Goal: Task Accomplishment & Management: Manage account settings

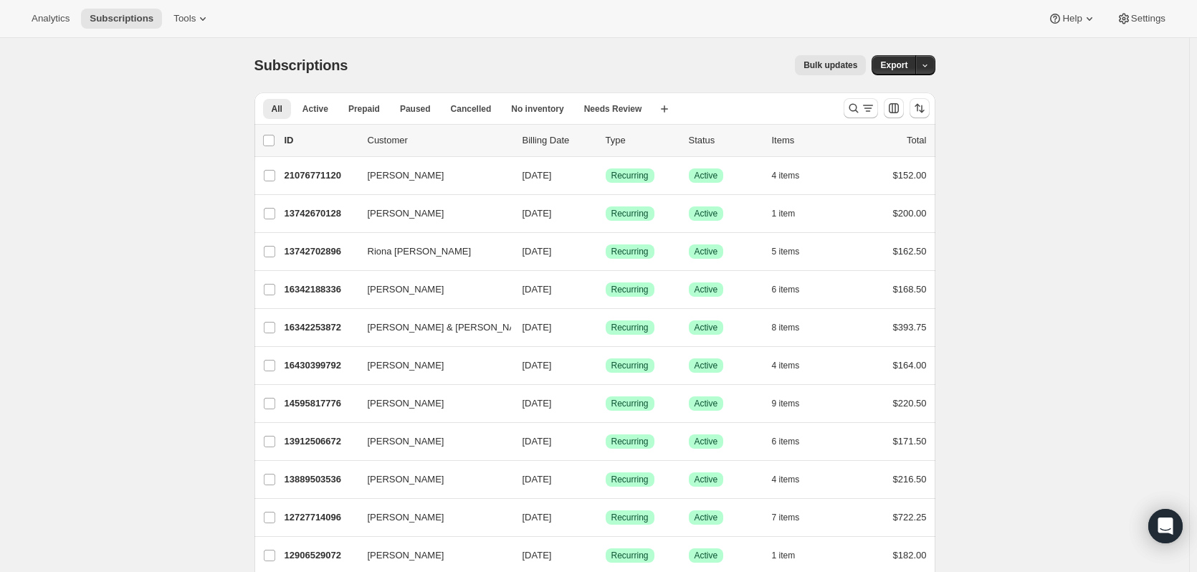
click at [870, 95] on div at bounding box center [887, 108] width 98 height 29
click at [870, 107] on icon "Search and filter results" at bounding box center [868, 108] width 14 height 14
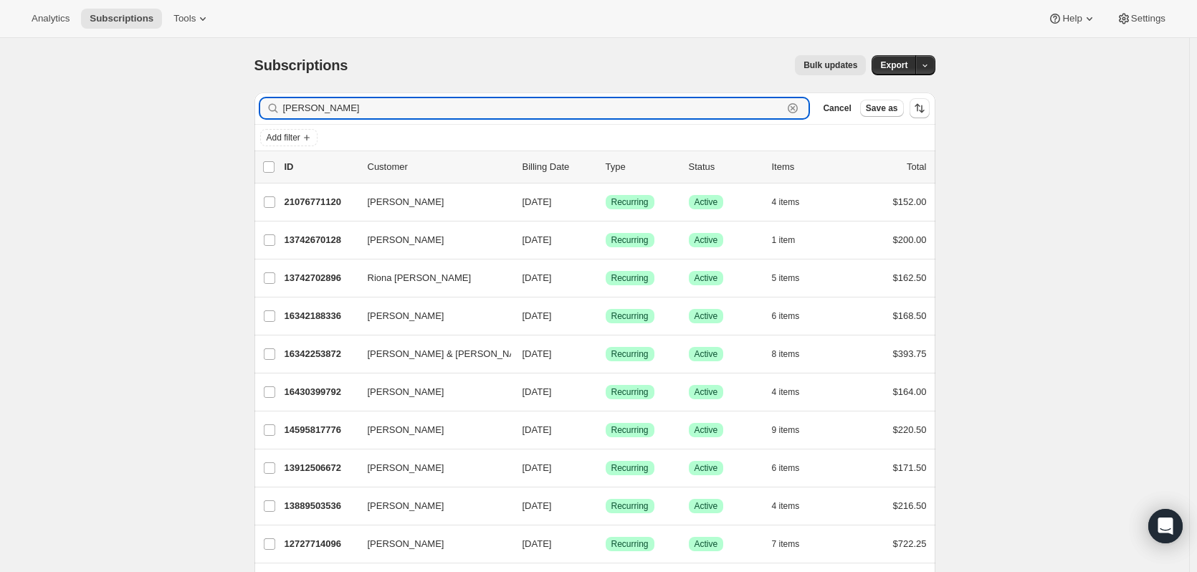
type input "bland"
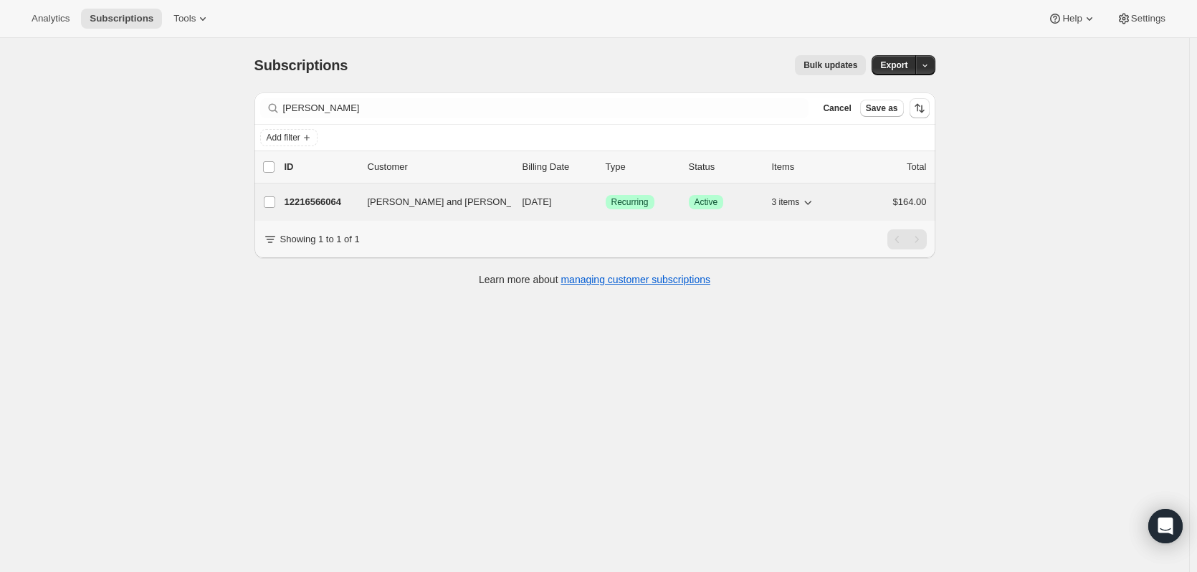
click at [315, 204] on p "12216566064" at bounding box center [321, 202] width 72 height 14
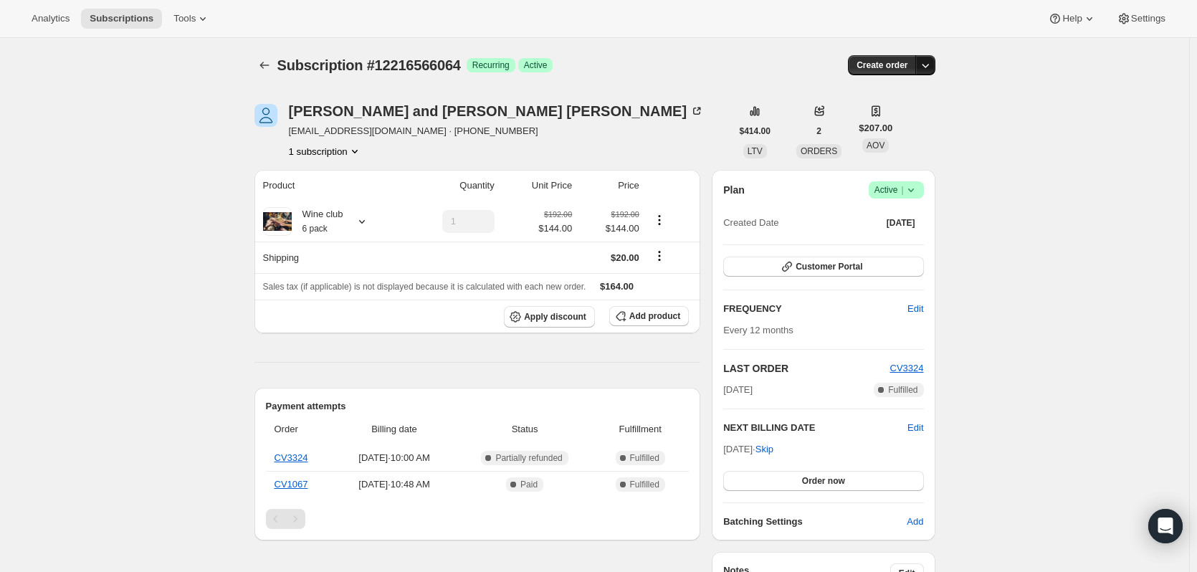
click at [926, 64] on icon "button" at bounding box center [925, 65] width 14 height 14
click at [356, 150] on icon "Product actions" at bounding box center [355, 151] width 14 height 14
click at [912, 194] on icon at bounding box center [911, 190] width 14 height 14
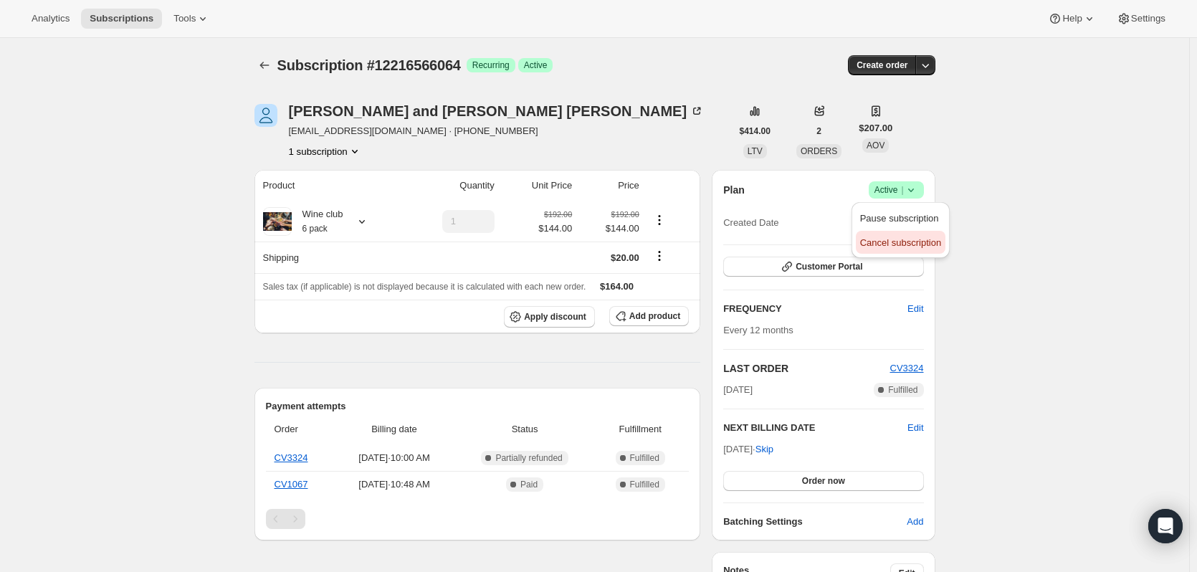
click at [893, 244] on span "Cancel subscription" at bounding box center [900, 242] width 81 height 11
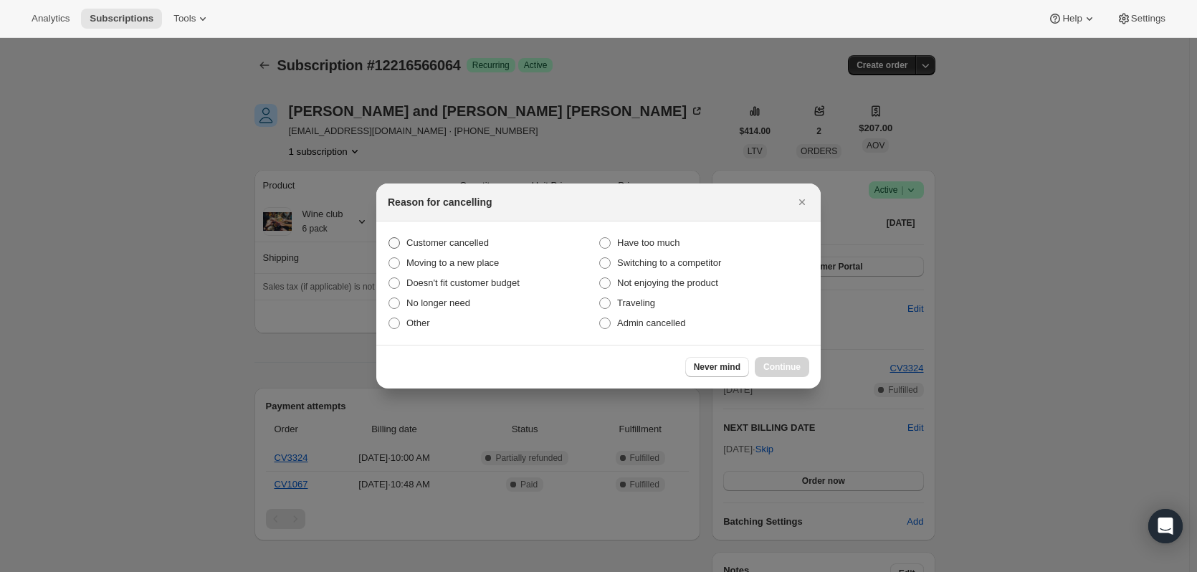
click at [396, 244] on span ":r17:" at bounding box center [394, 242] width 11 height 11
click at [389, 238] on input "Customer cancelled" at bounding box center [389, 237] width 1 height 1
radio input "true"
click at [394, 327] on span ":r17:" at bounding box center [394, 323] width 11 height 11
click at [389, 318] on input "Other" at bounding box center [389, 318] width 1 height 1
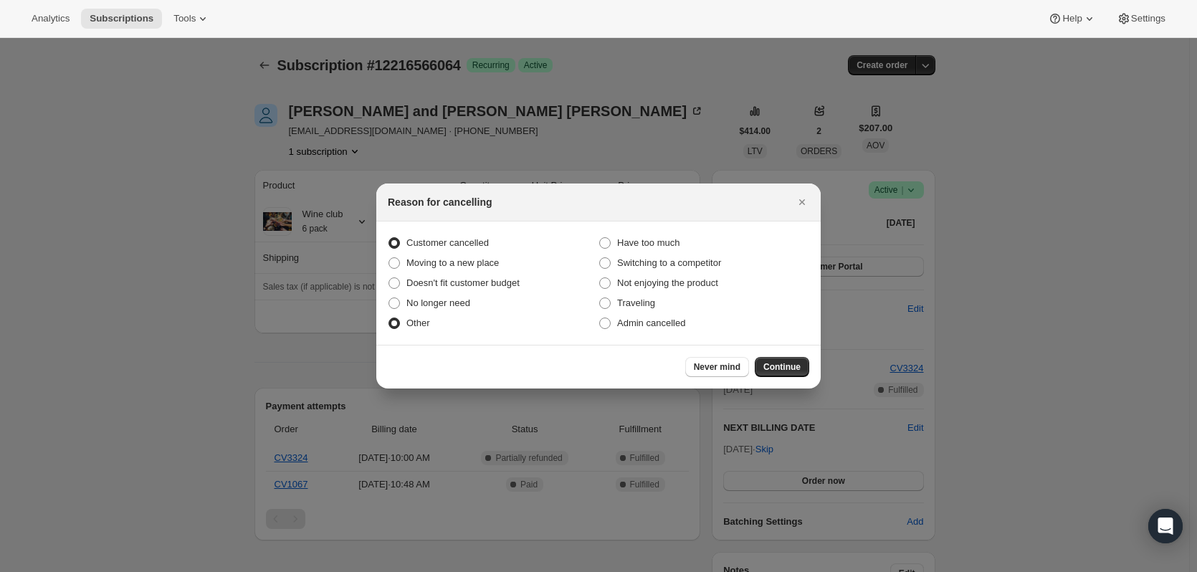
radio input "true"
click at [397, 243] on span ":r17:" at bounding box center [394, 242] width 11 height 11
click at [389, 238] on input "Customer cancelled" at bounding box center [389, 237] width 1 height 1
radio input "true"
radio input "false"
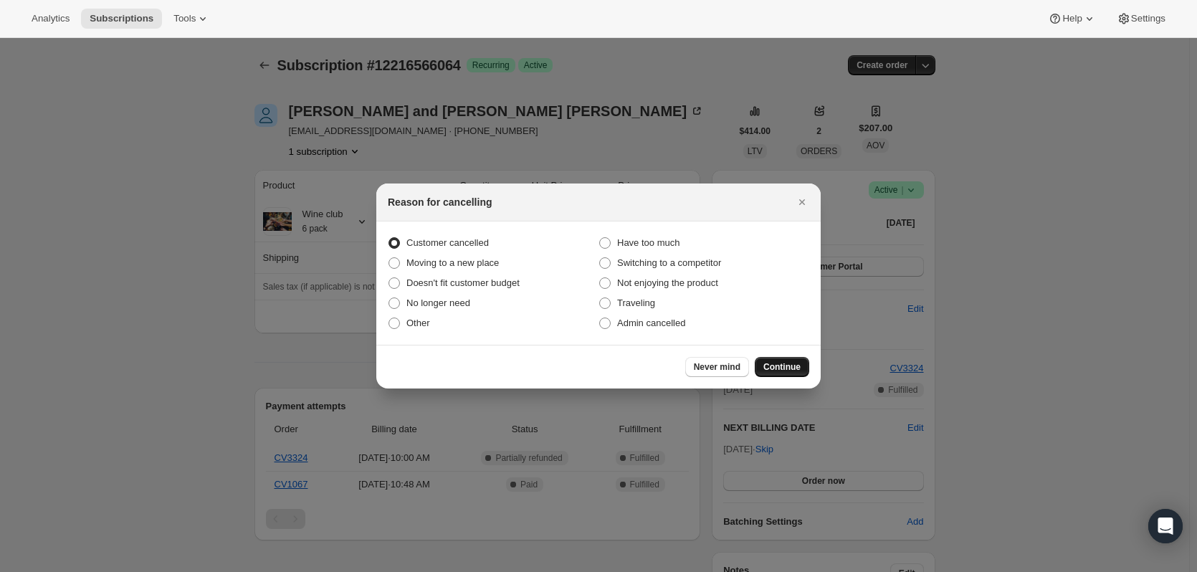
click at [789, 372] on span "Continue" at bounding box center [782, 366] width 37 height 11
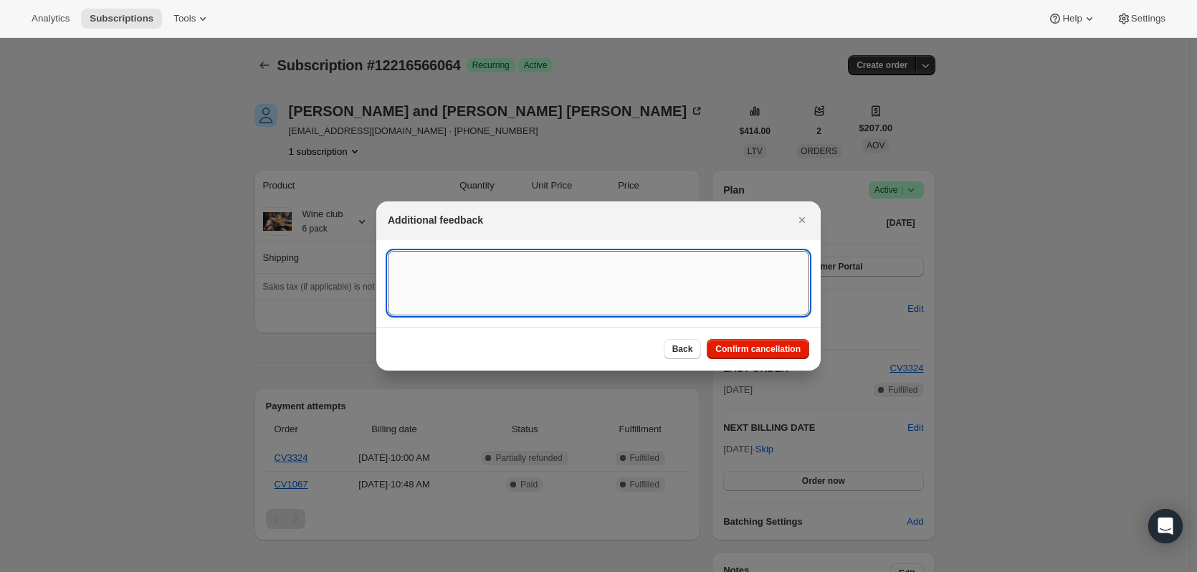
click at [447, 257] on textarea ":r17:" at bounding box center [599, 283] width 422 height 65
type textarea "Both between jobs. Would still like newsletters"
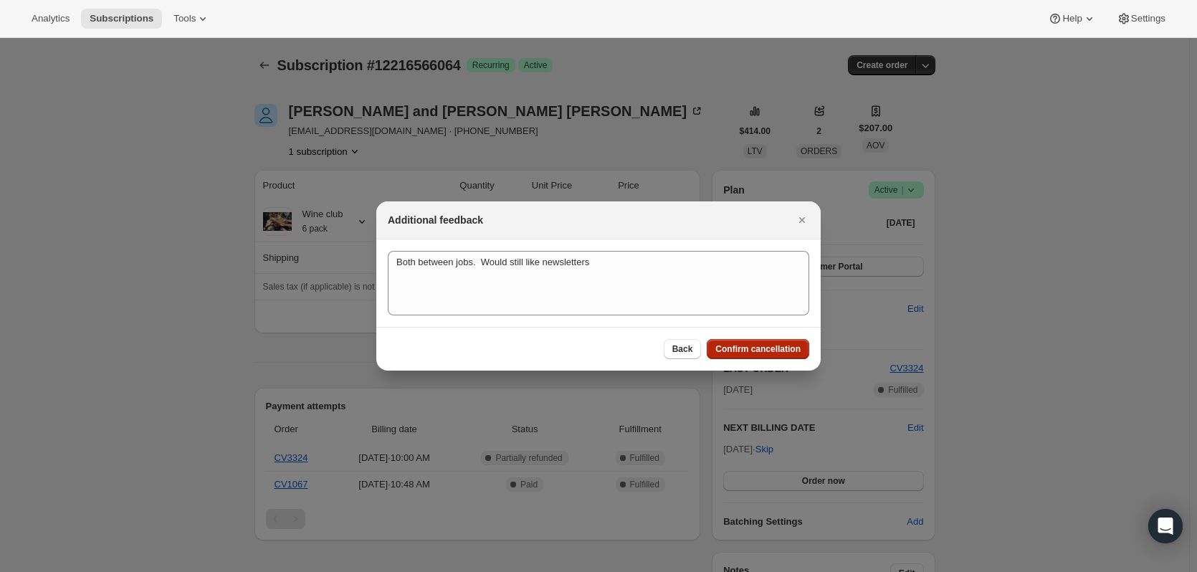
click at [764, 346] on span "Confirm cancellation" at bounding box center [758, 348] width 85 height 11
